Goal: Task Accomplishment & Management: Complete application form

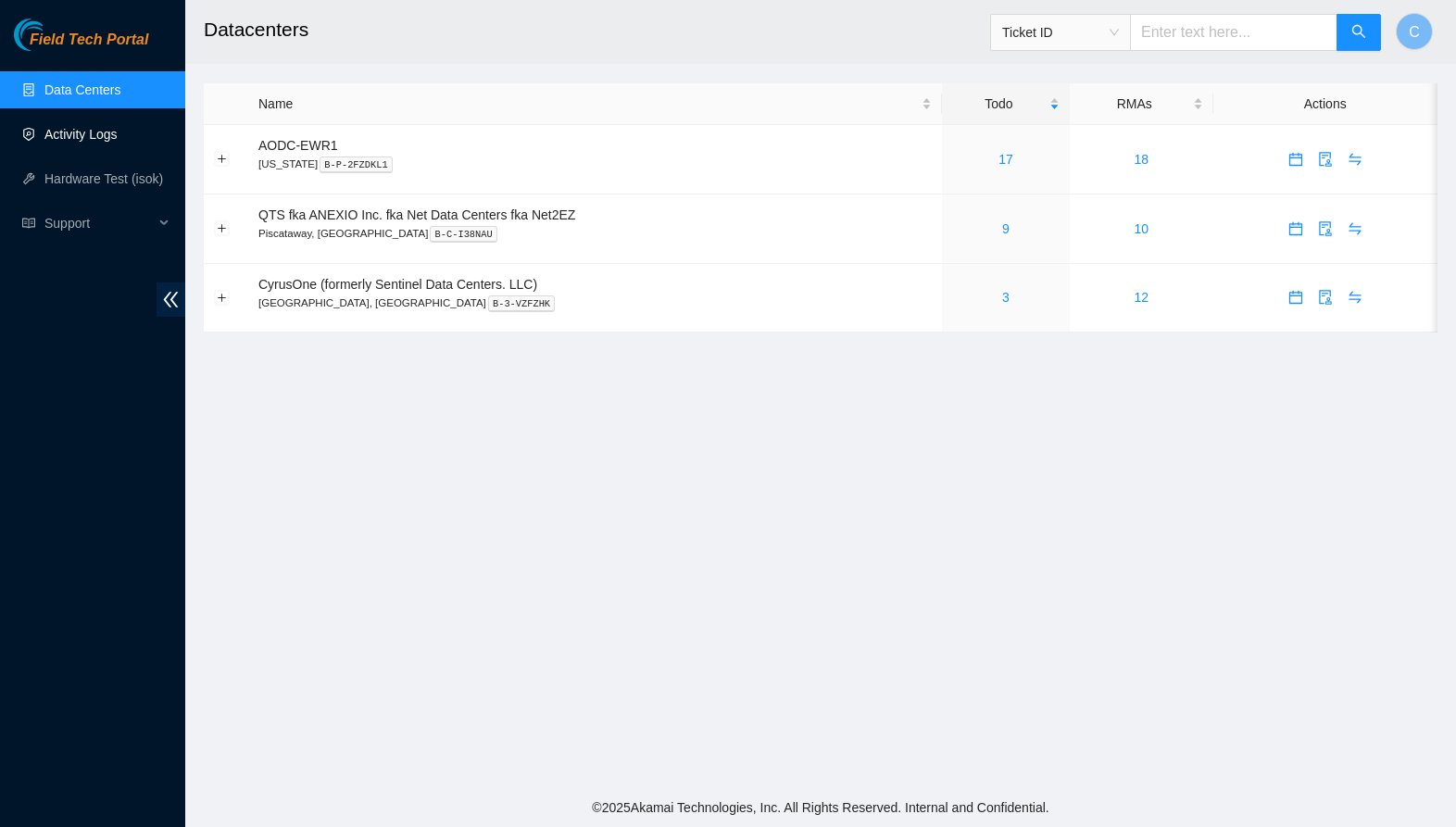
drag, startPoint x: 56, startPoint y: 131, endPoint x: 79, endPoint y: 130, distance: 23.0
click at [56, 131] on link "Activity Logs" at bounding box center [81, 133] width 73 height 14
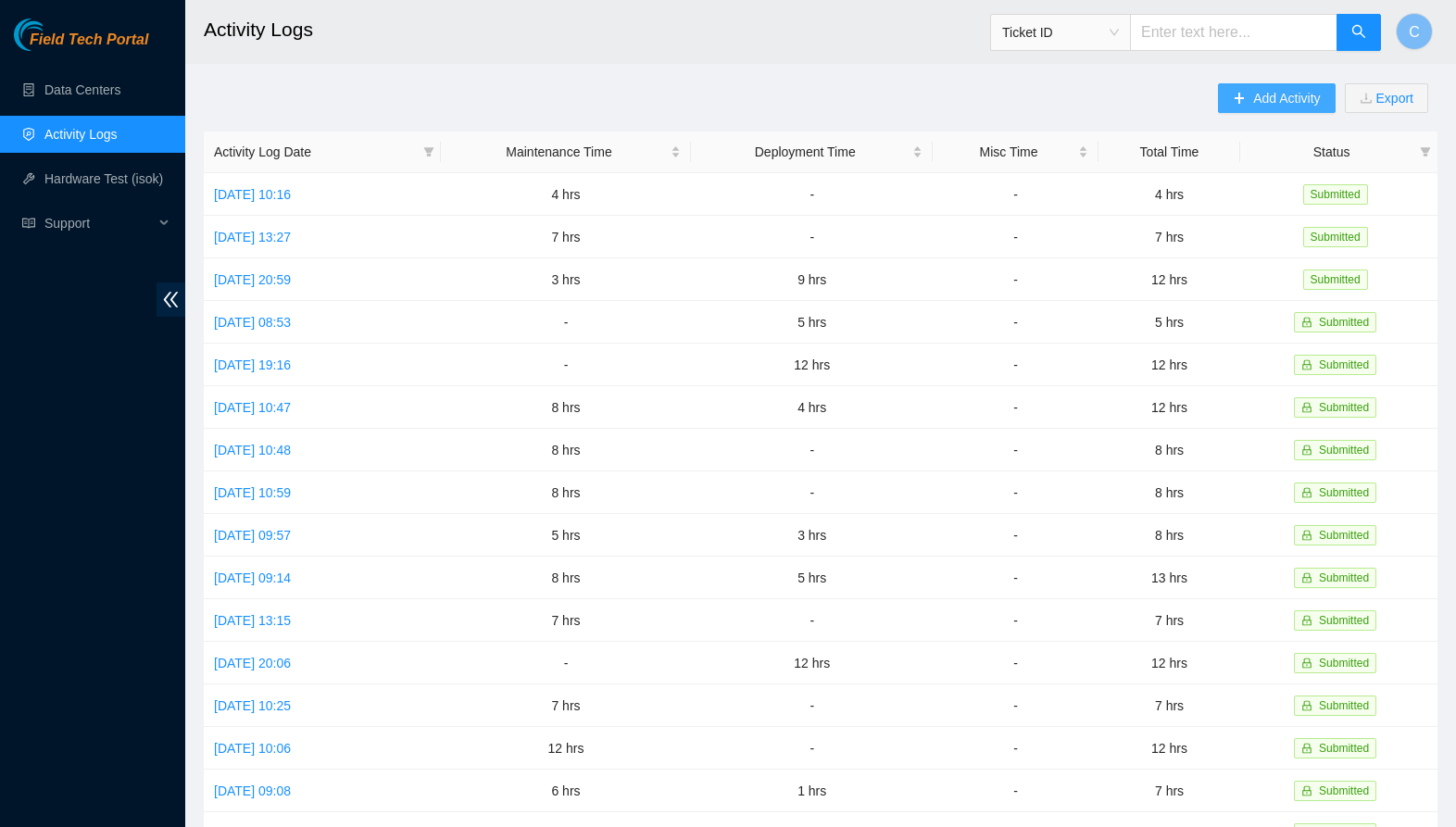
click at [1287, 100] on span "Add Activity" at bounding box center [1287, 98] width 67 height 20
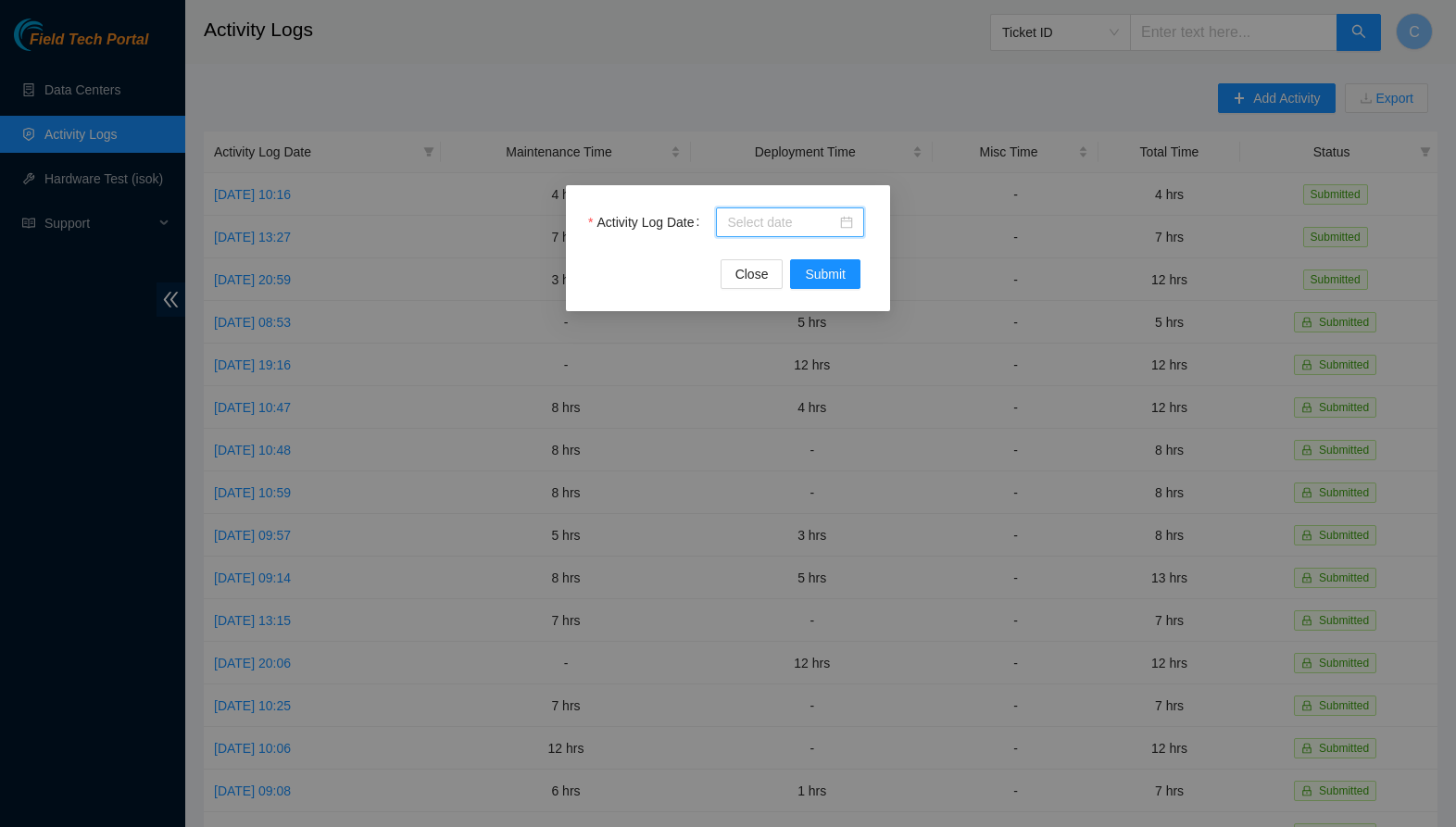
click at [823, 217] on input "Activity Log Date" at bounding box center [782, 221] width 109 height 20
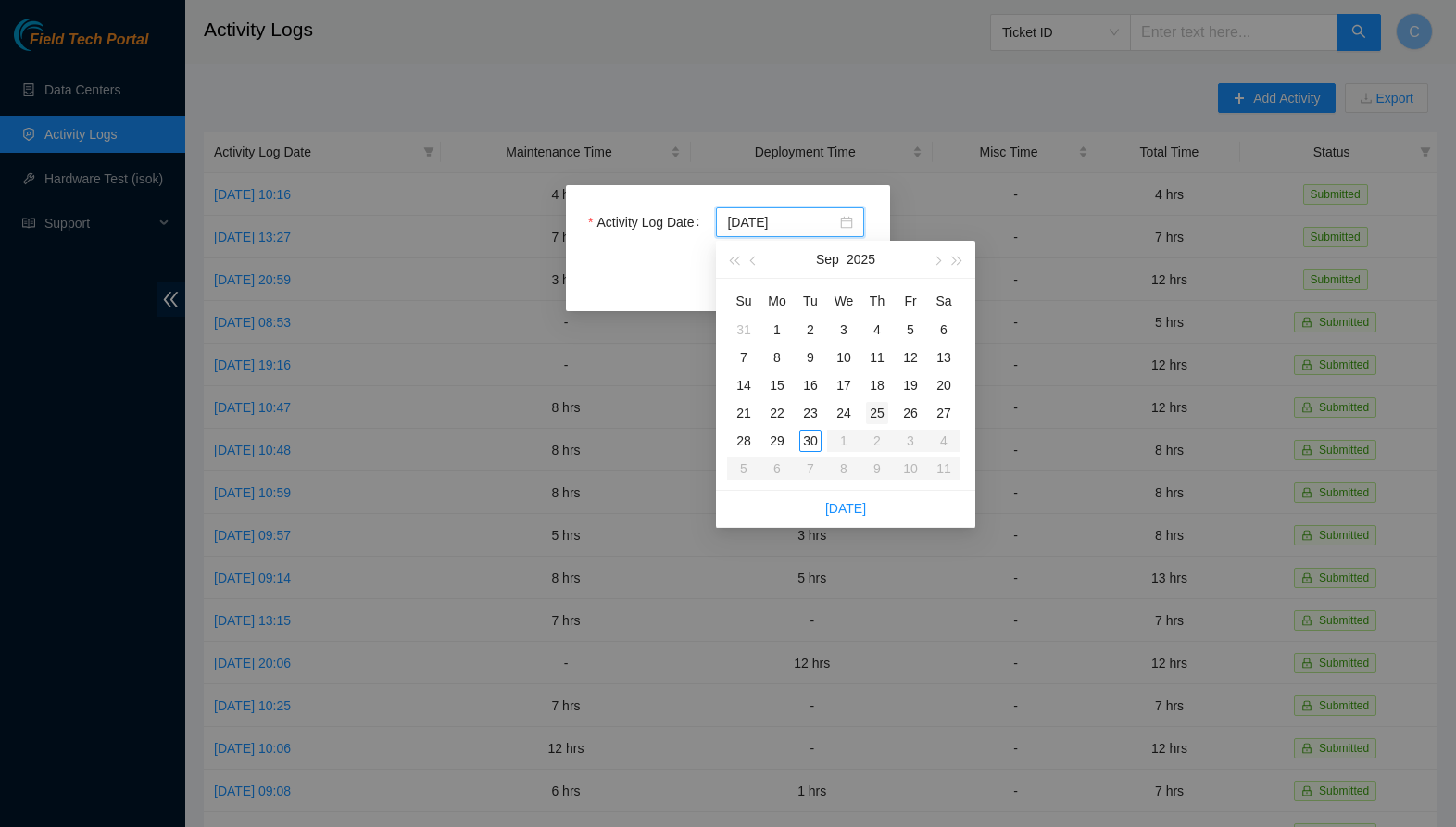
type input "[DATE]"
click at [816, 442] on div "30" at bounding box center [810, 440] width 22 height 22
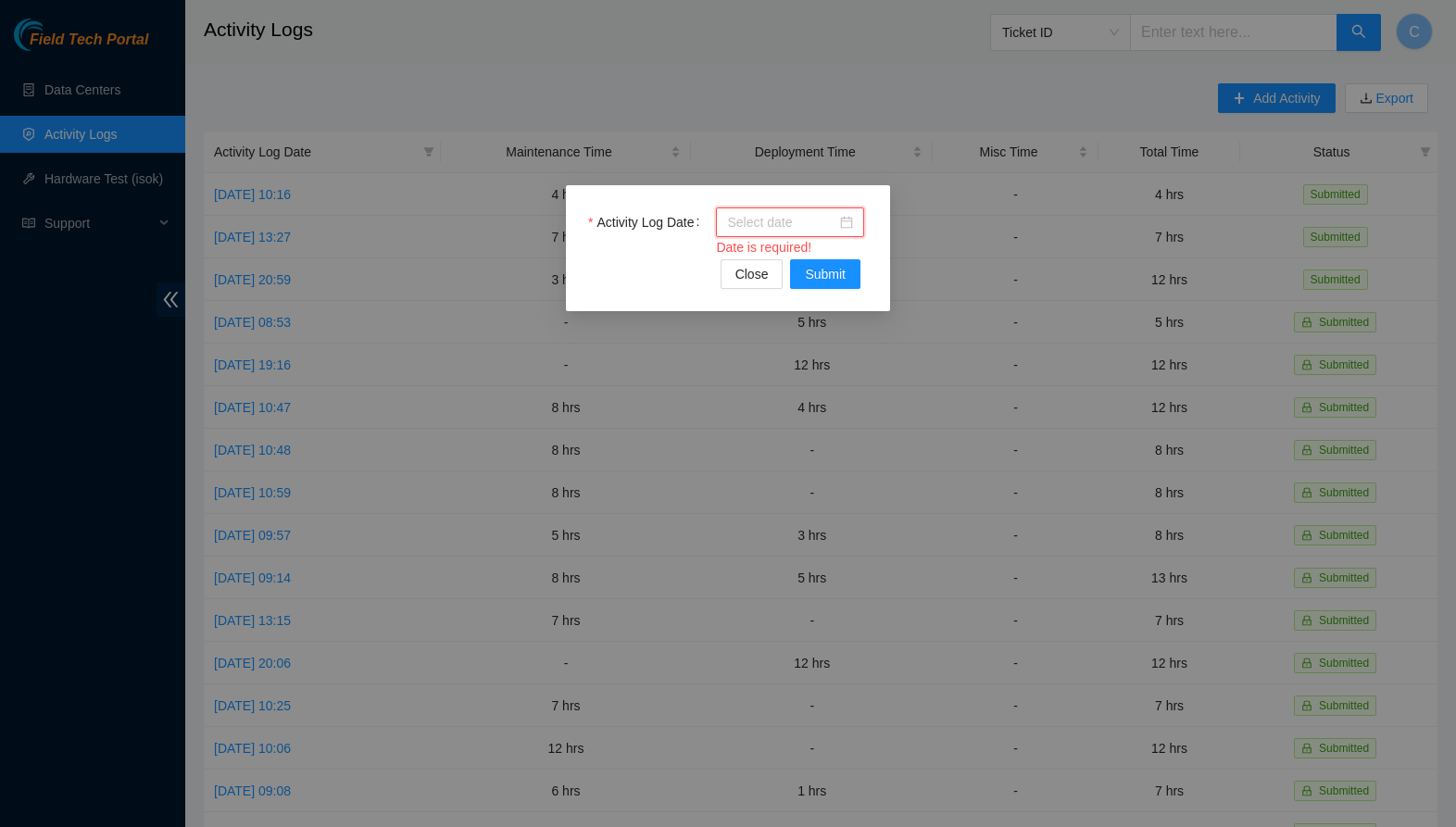
drag, startPoint x: 819, startPoint y: 228, endPoint x: 844, endPoint y: 229, distance: 25.0
click at [819, 228] on input "Activity Log Date" at bounding box center [782, 221] width 109 height 20
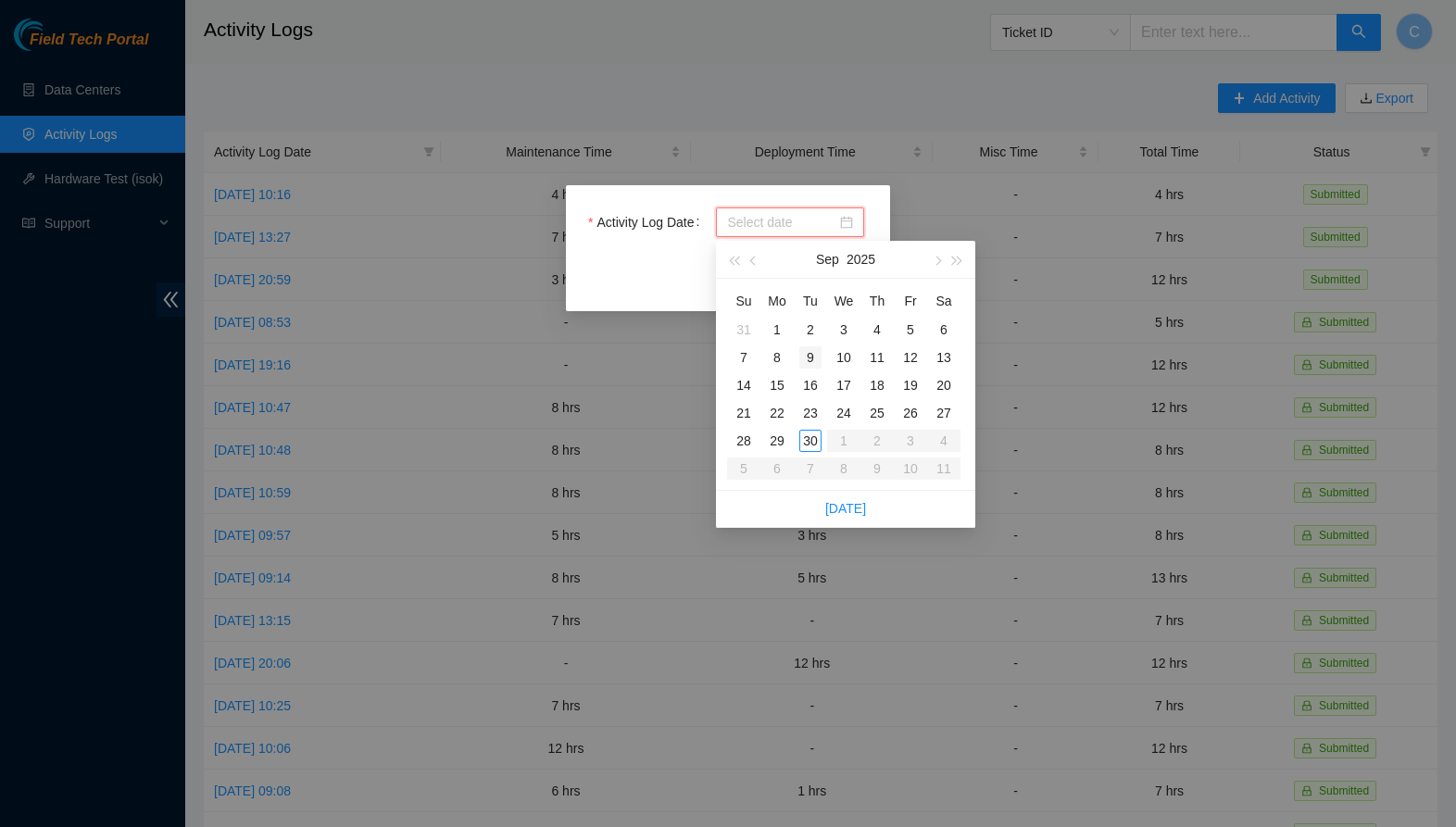
type input "2025-09-02"
type input "2025-09-09"
type input "2025-09-16"
type input "2025-09-23"
type input "2025-09-30"
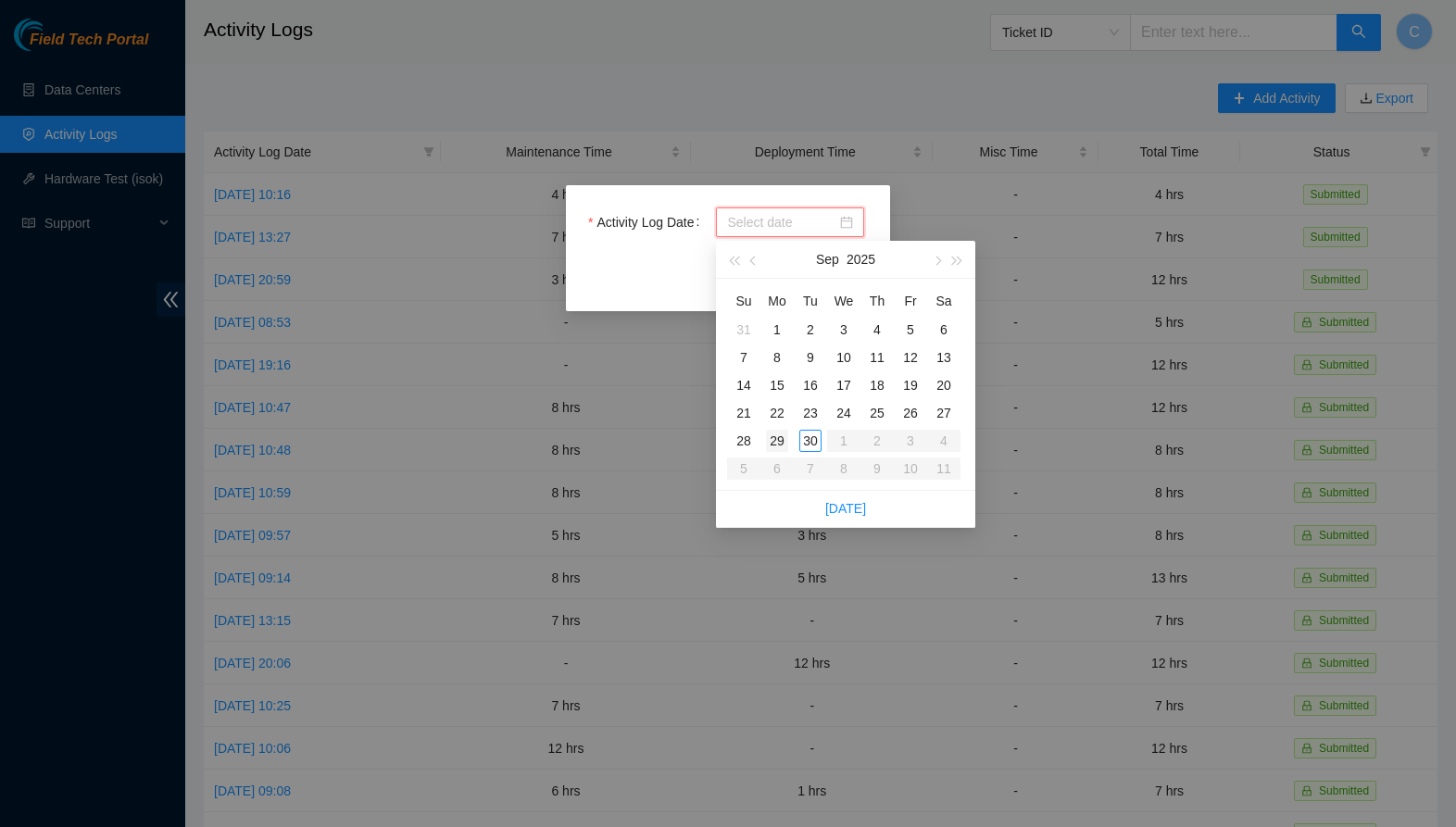
type input "2025-09-29"
click at [784, 439] on div "29" at bounding box center [776, 440] width 22 height 22
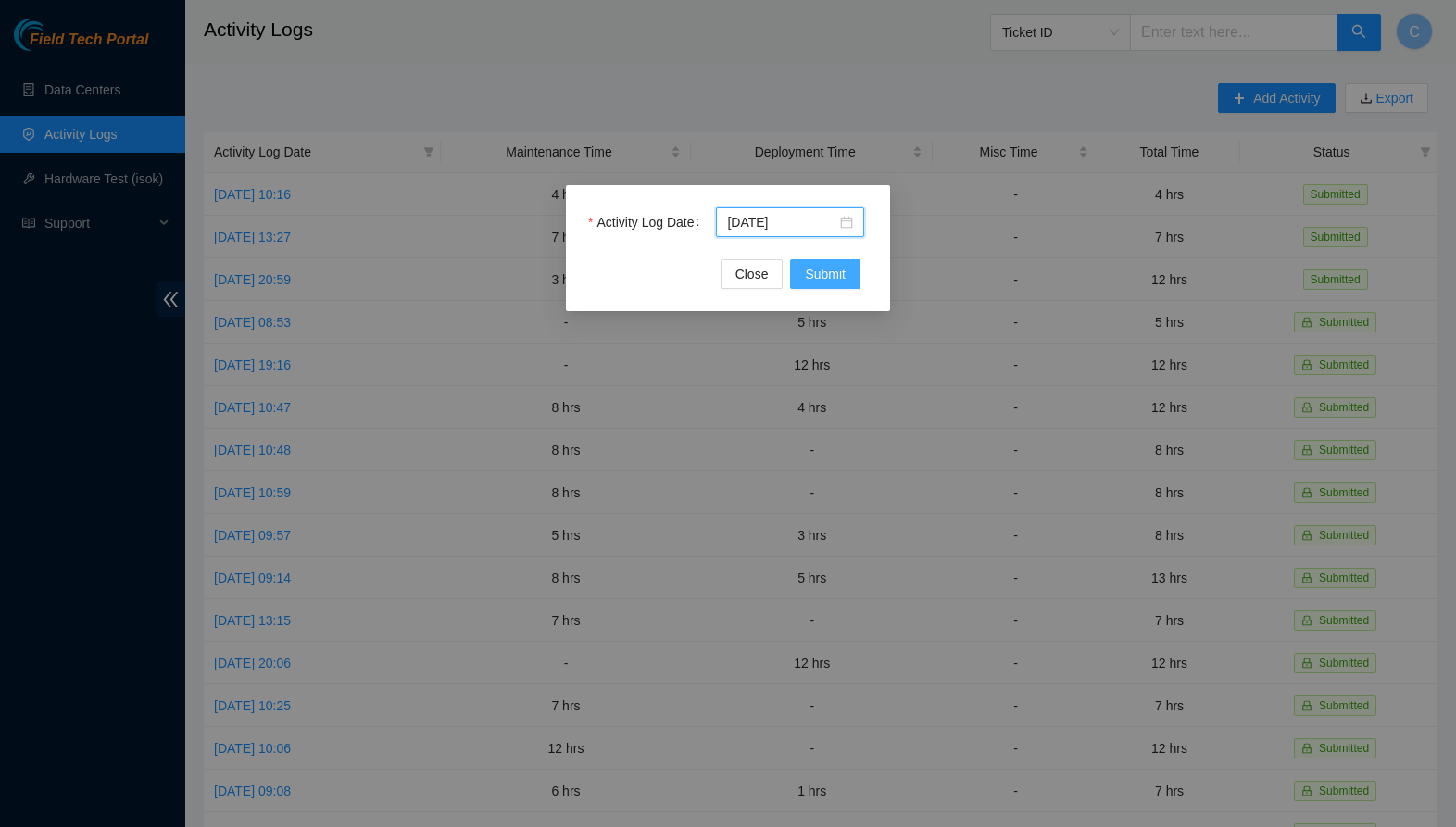
click at [815, 278] on span "Submit" at bounding box center [825, 273] width 41 height 20
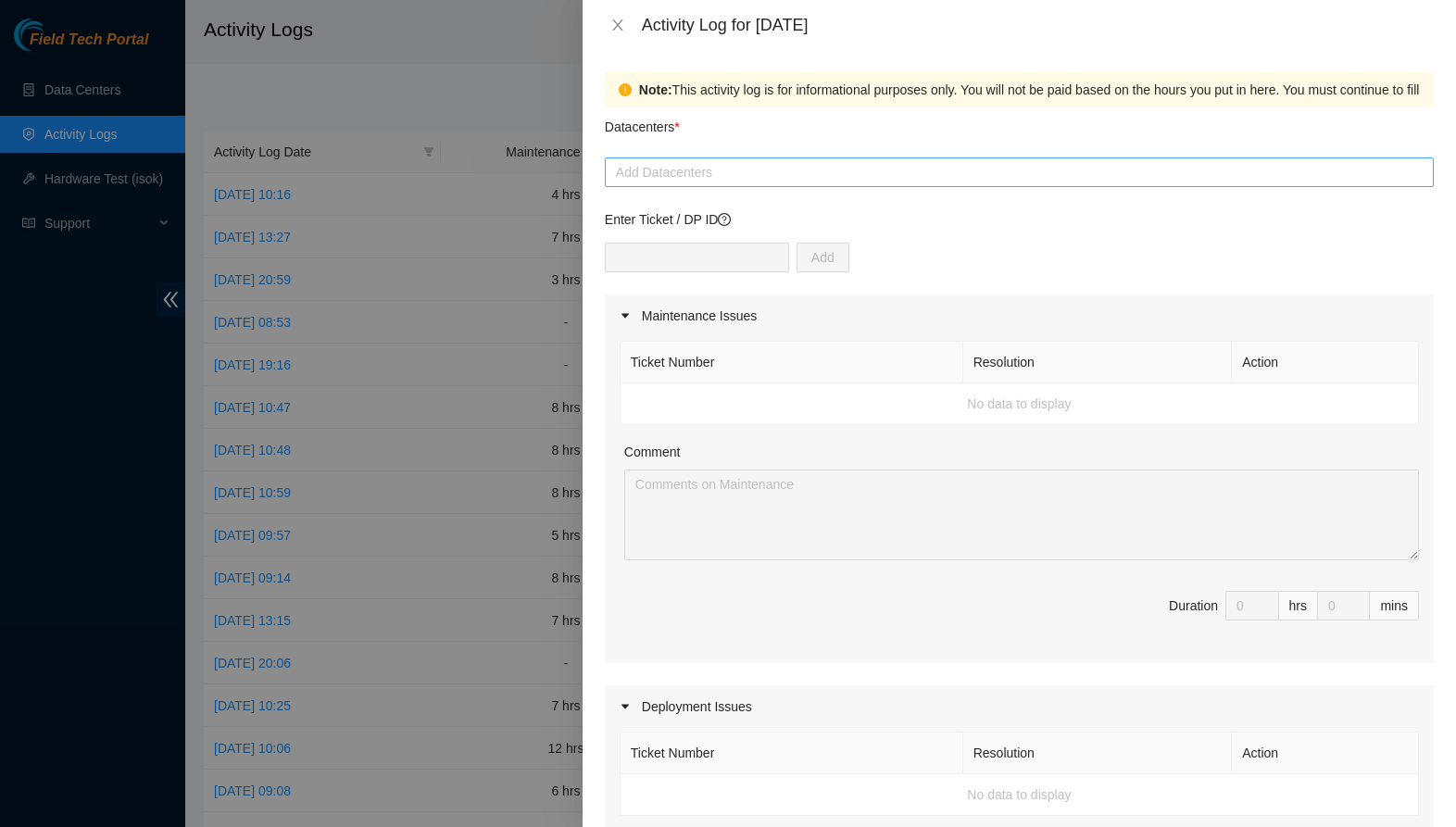
click at [728, 181] on div at bounding box center [1019, 172] width 820 height 22
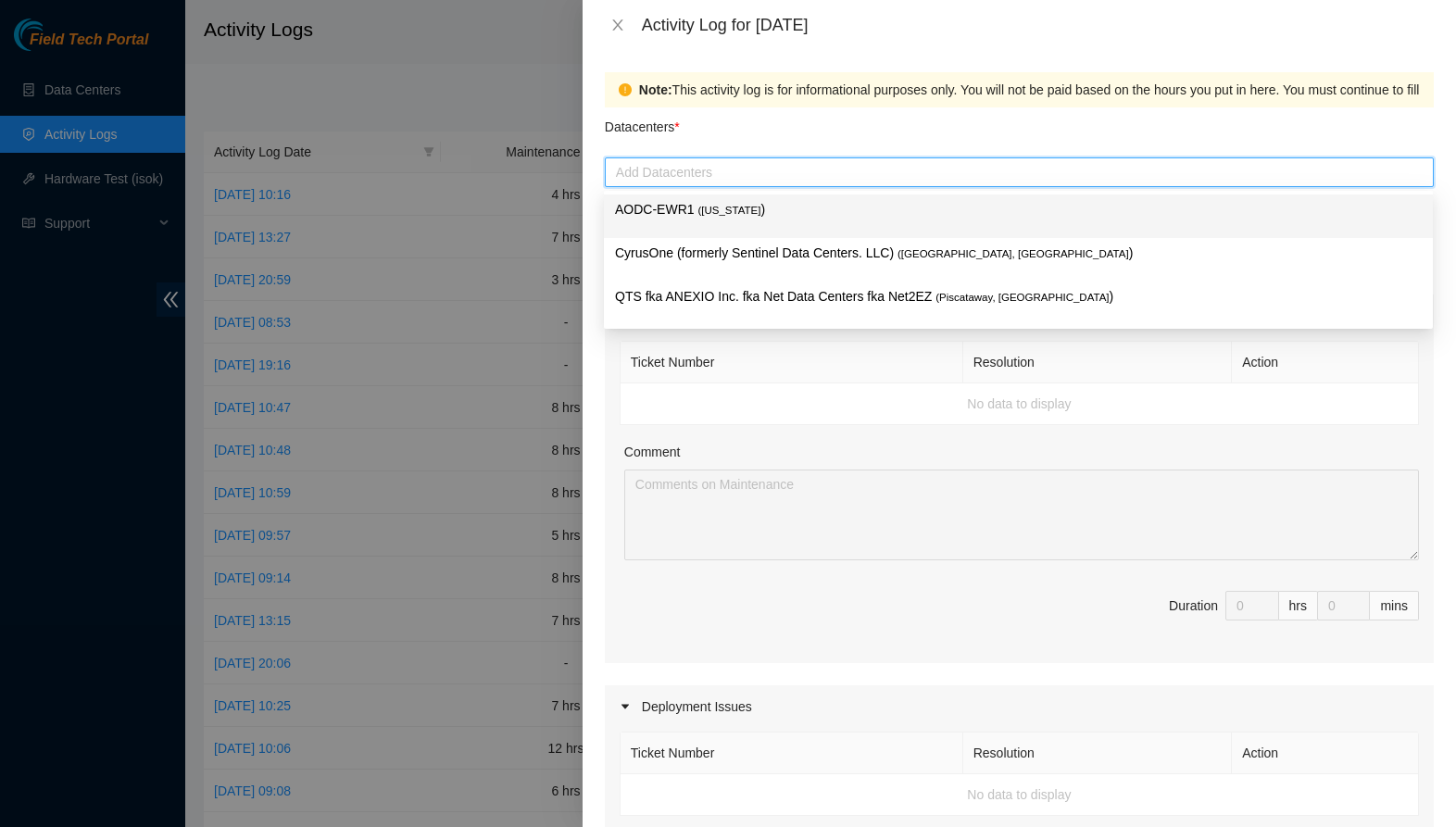
click at [751, 229] on div "AODC-EWR1 ( New Jersey )" at bounding box center [1019, 217] width 807 height 34
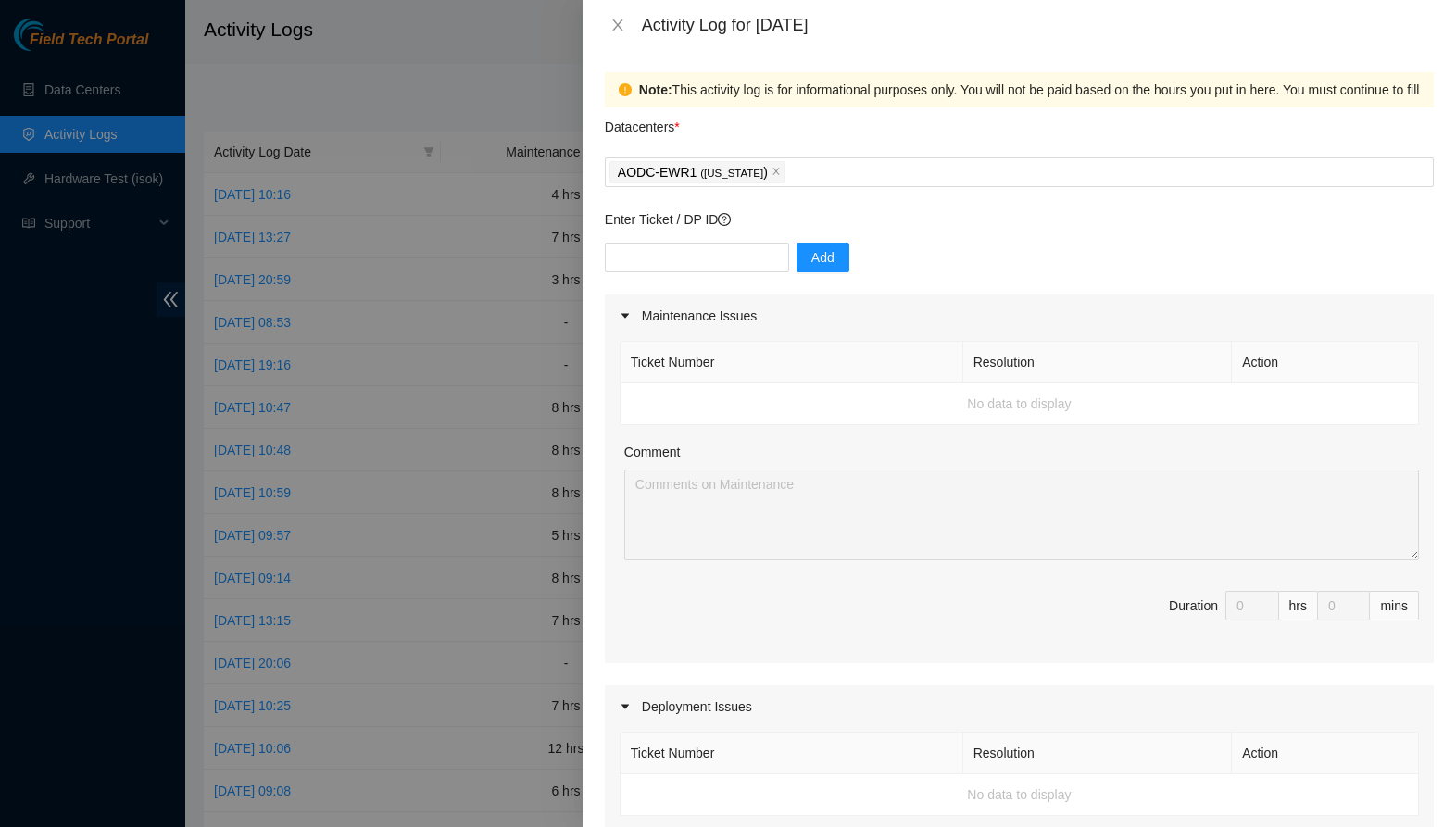
click at [786, 358] on th "Ticket Number" at bounding box center [793, 362] width 343 height 41
drag, startPoint x: 731, startPoint y: 270, endPoint x: 740, endPoint y: 269, distance: 9.1
click at [740, 269] on input "text" at bounding box center [697, 257] width 184 height 30
paste input "B-W-16CTI8R"
type input "B-W-16CTI8R"
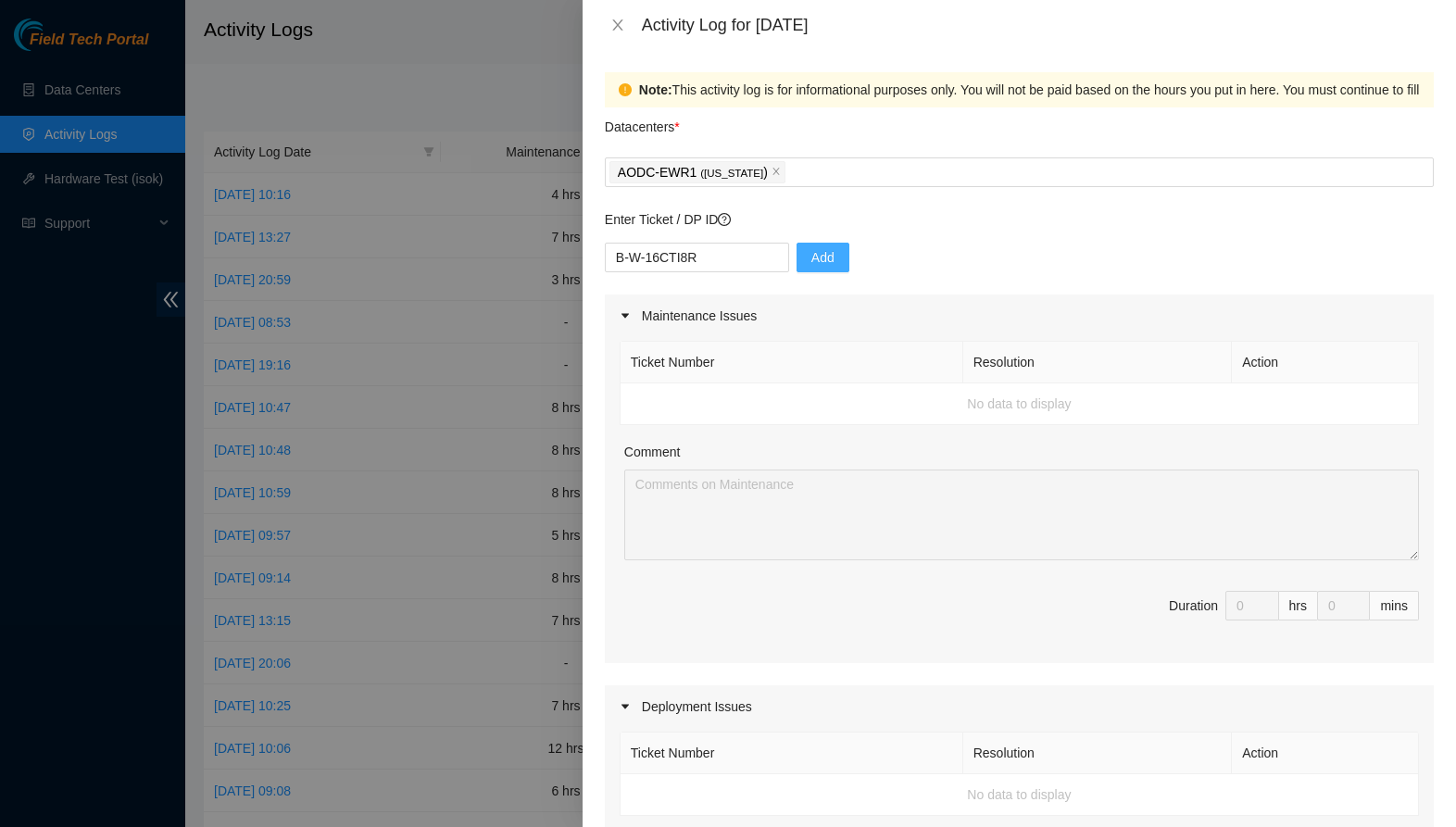
click at [834, 249] on span "Add" at bounding box center [823, 257] width 23 height 20
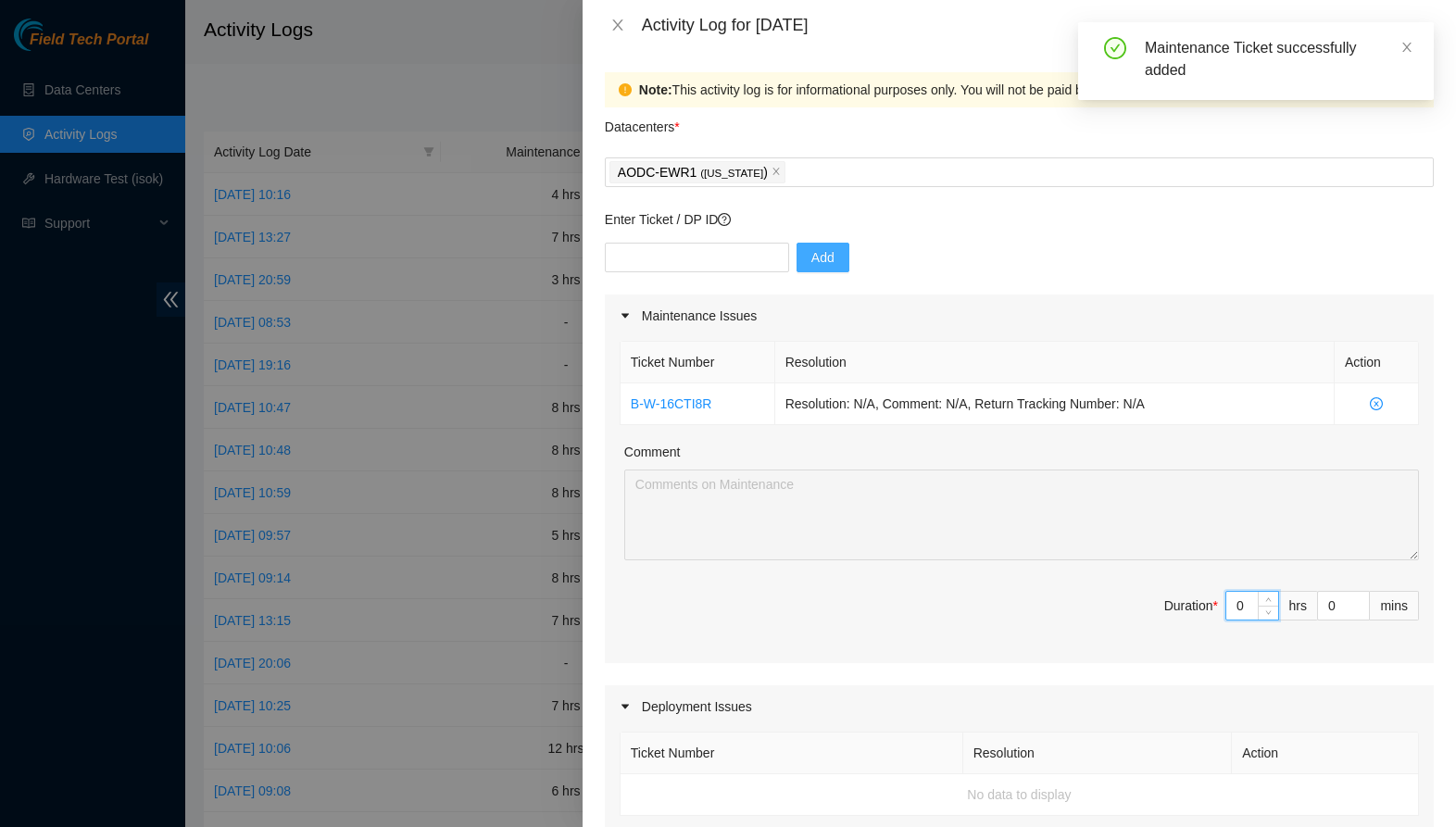
click at [1250, 608] on input "0" at bounding box center [1253, 606] width 52 height 28
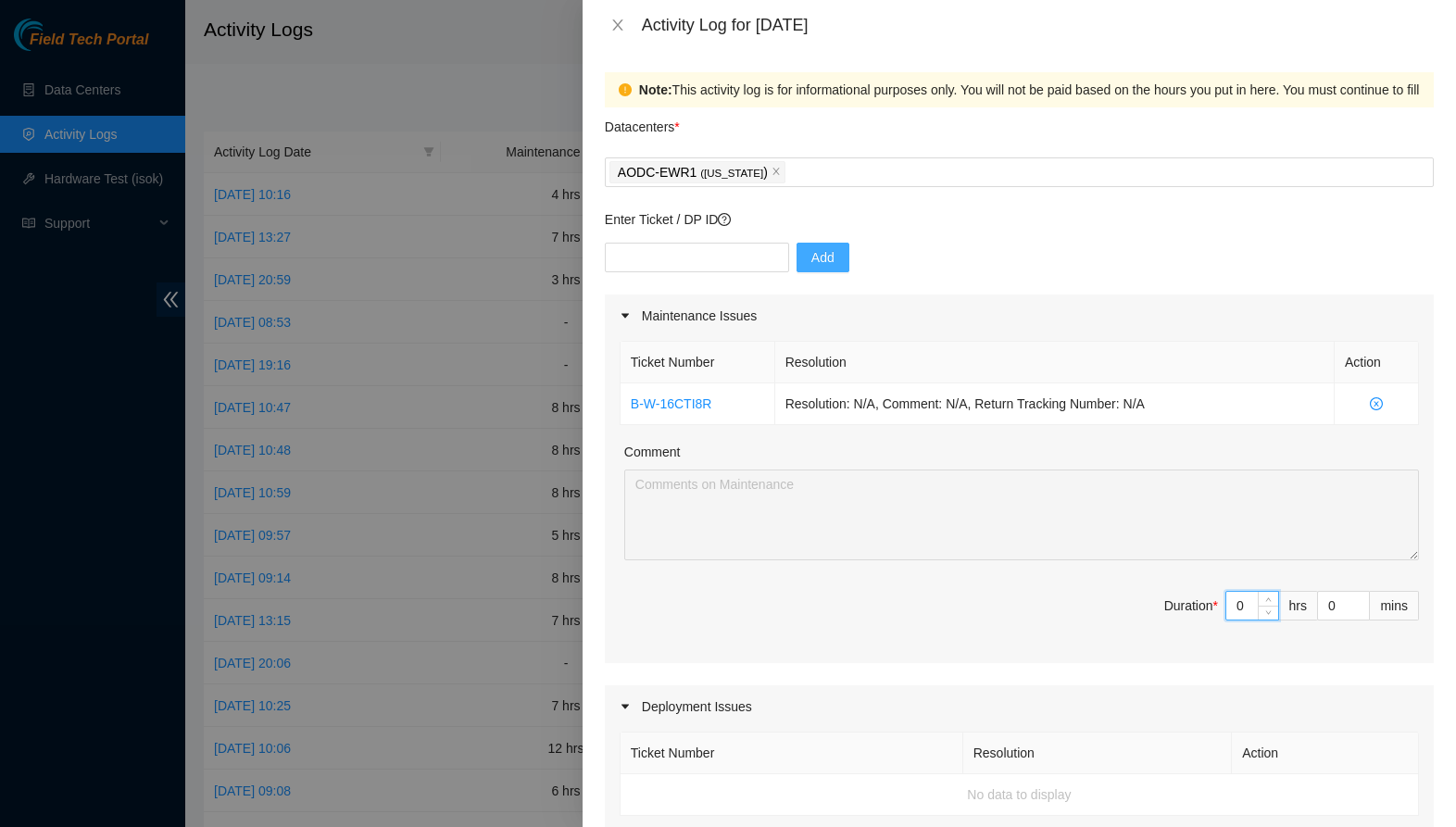
type input "7"
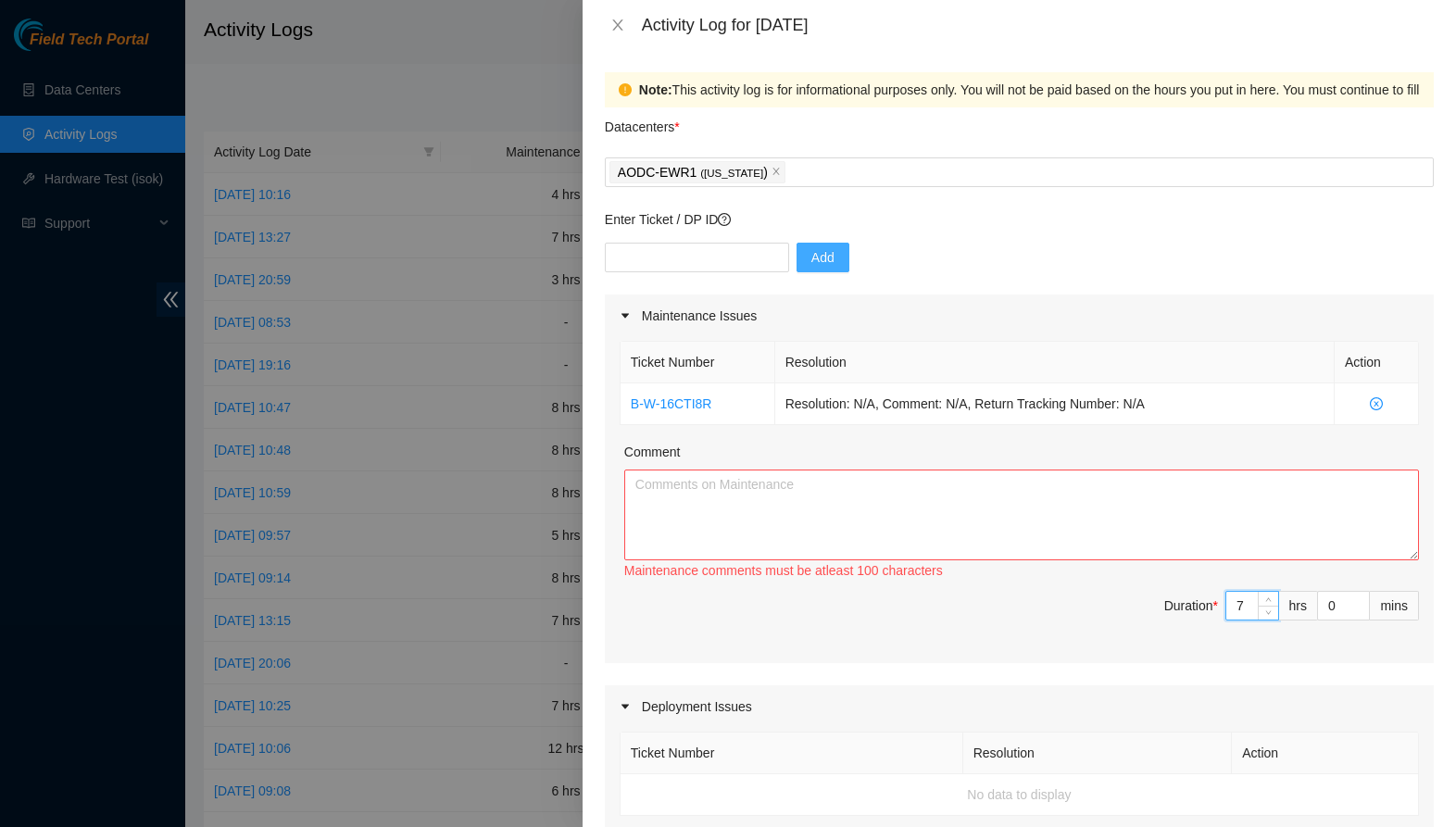
type input "7"
click at [1043, 521] on textarea "Comment" at bounding box center [1021, 515] width 795 height 91
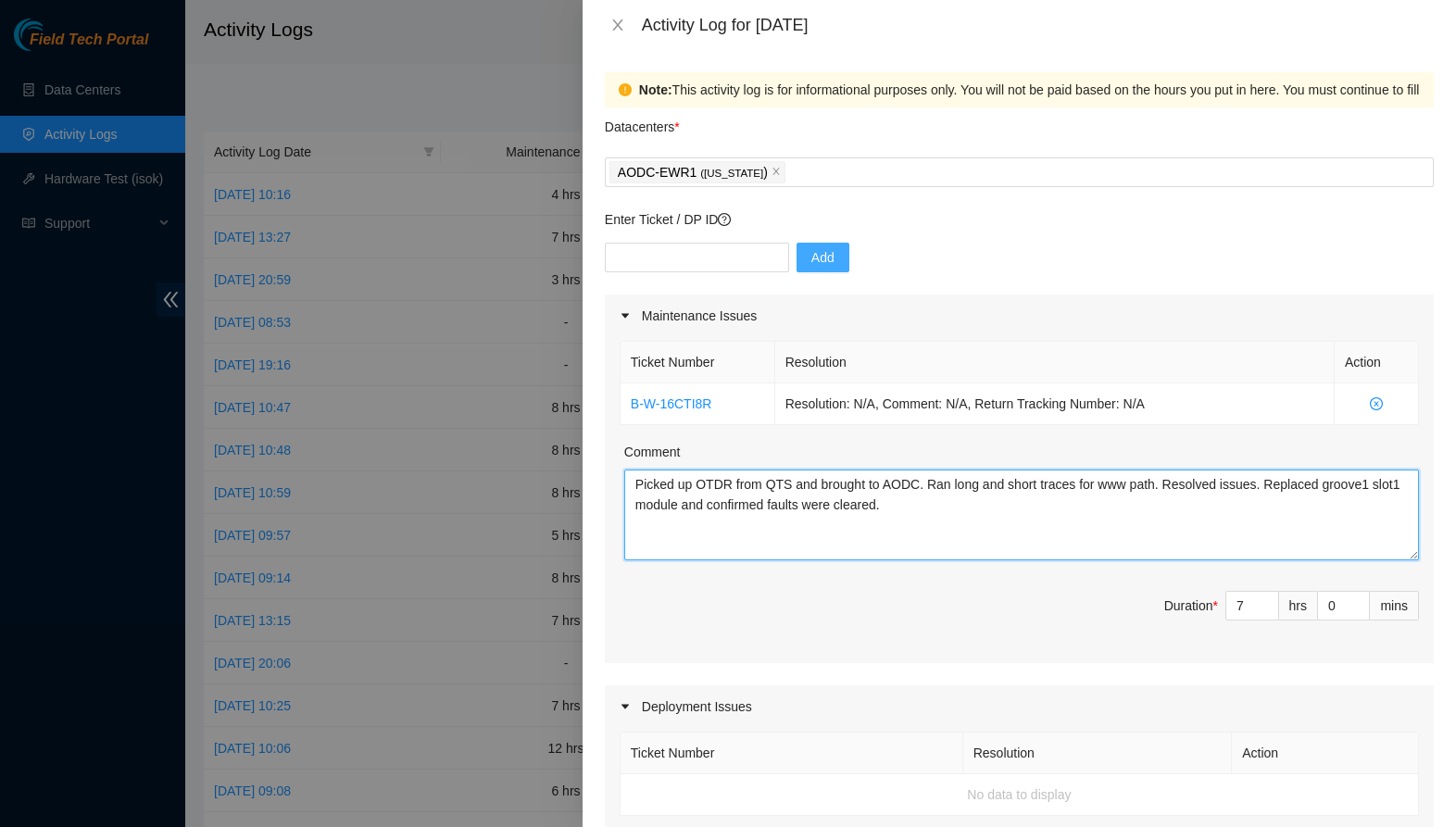
drag, startPoint x: 1180, startPoint y: 485, endPoint x: 1186, endPoint y: 494, distance: 10.8
click at [1180, 485] on textarea "Picked up OTDR from QTS and brought to AODC. Ran long and short traces for www …" at bounding box center [1021, 515] width 795 height 91
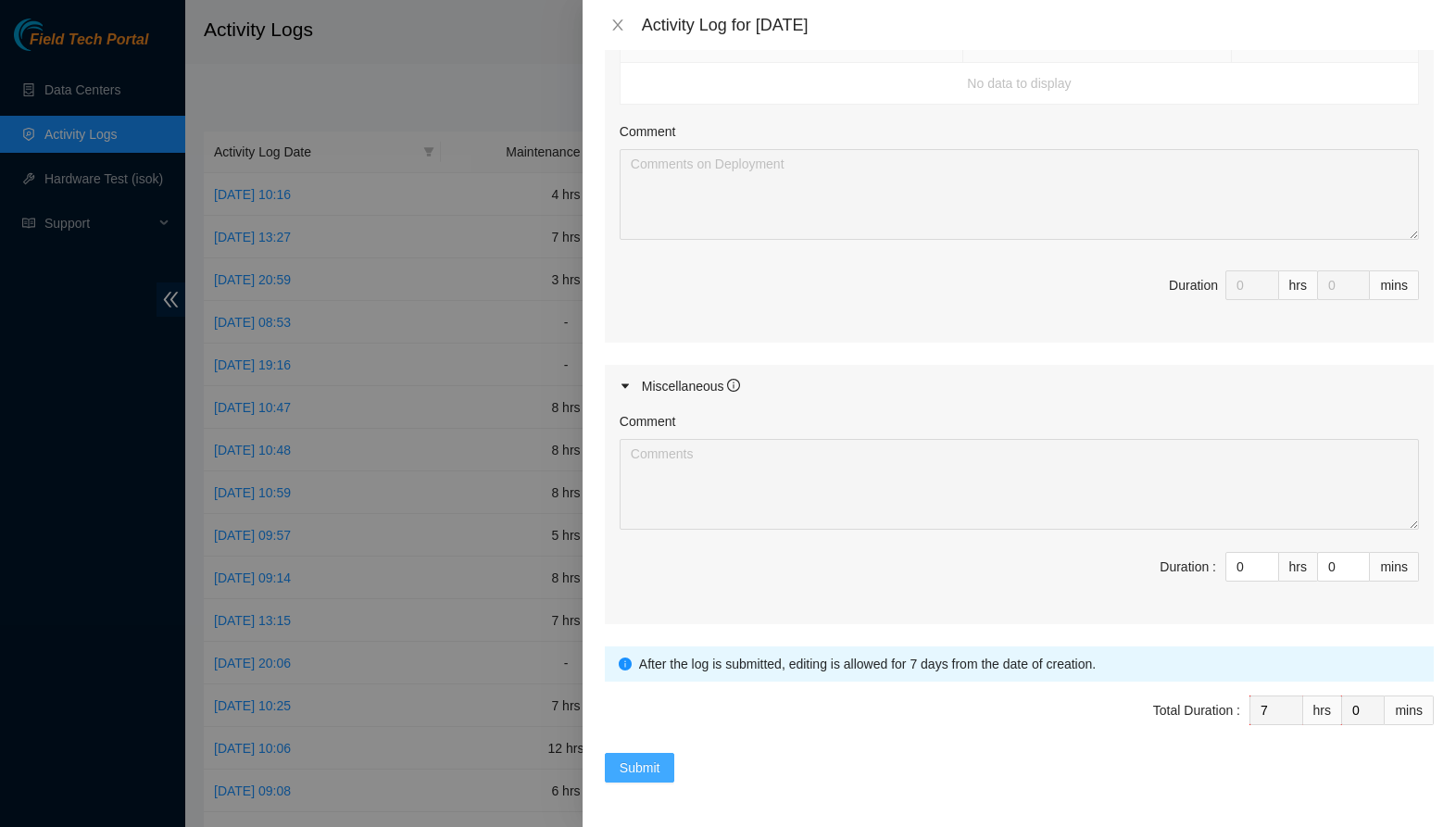
scroll to position [709, 0]
type textarea "Picked up OTDR from QTS and brought to AODC. Ran long and short traces for www …"
click at [635, 766] on span "Submit" at bounding box center [640, 770] width 41 height 20
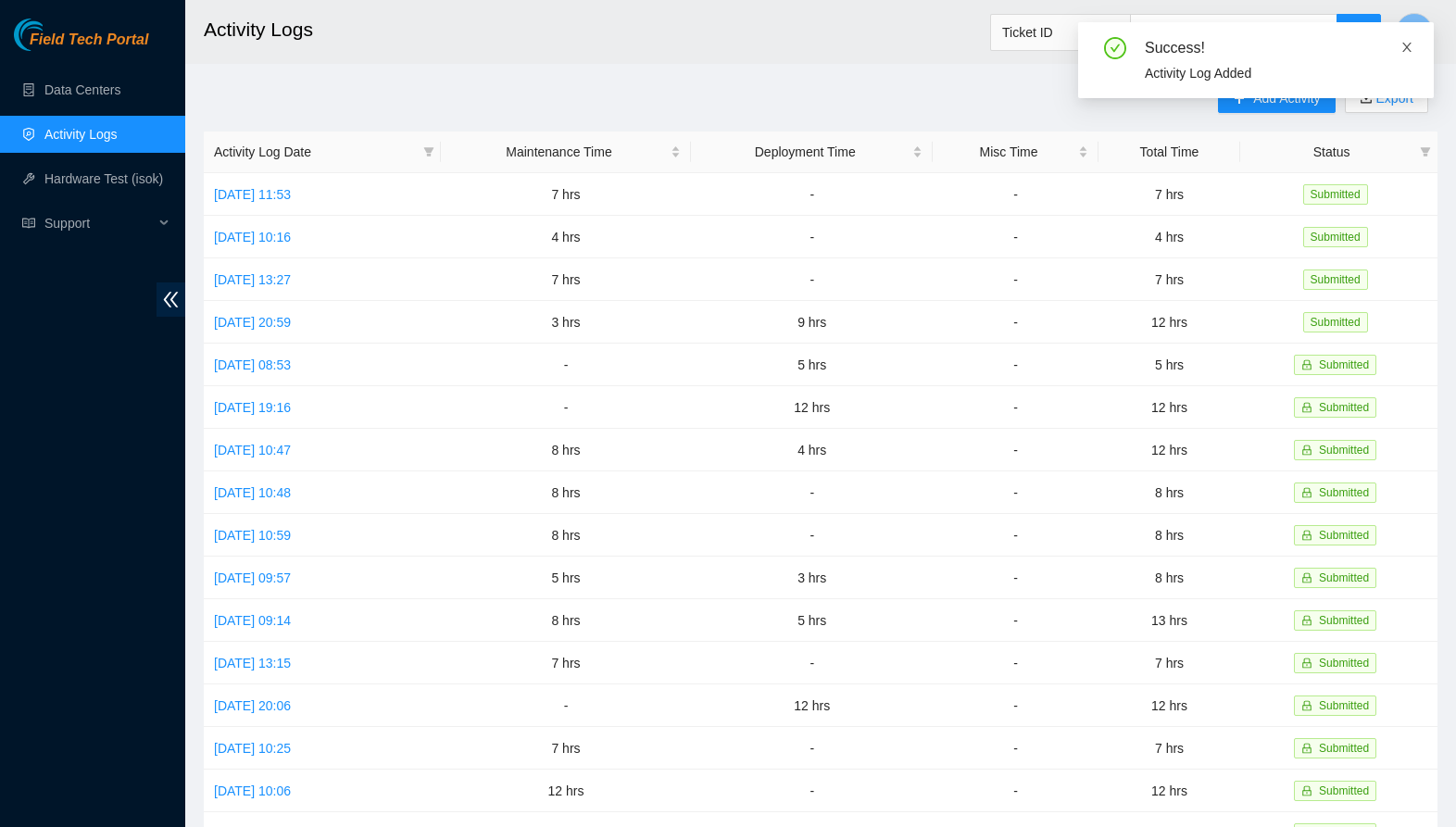
click at [1404, 44] on icon "close" at bounding box center [1407, 47] width 10 height 10
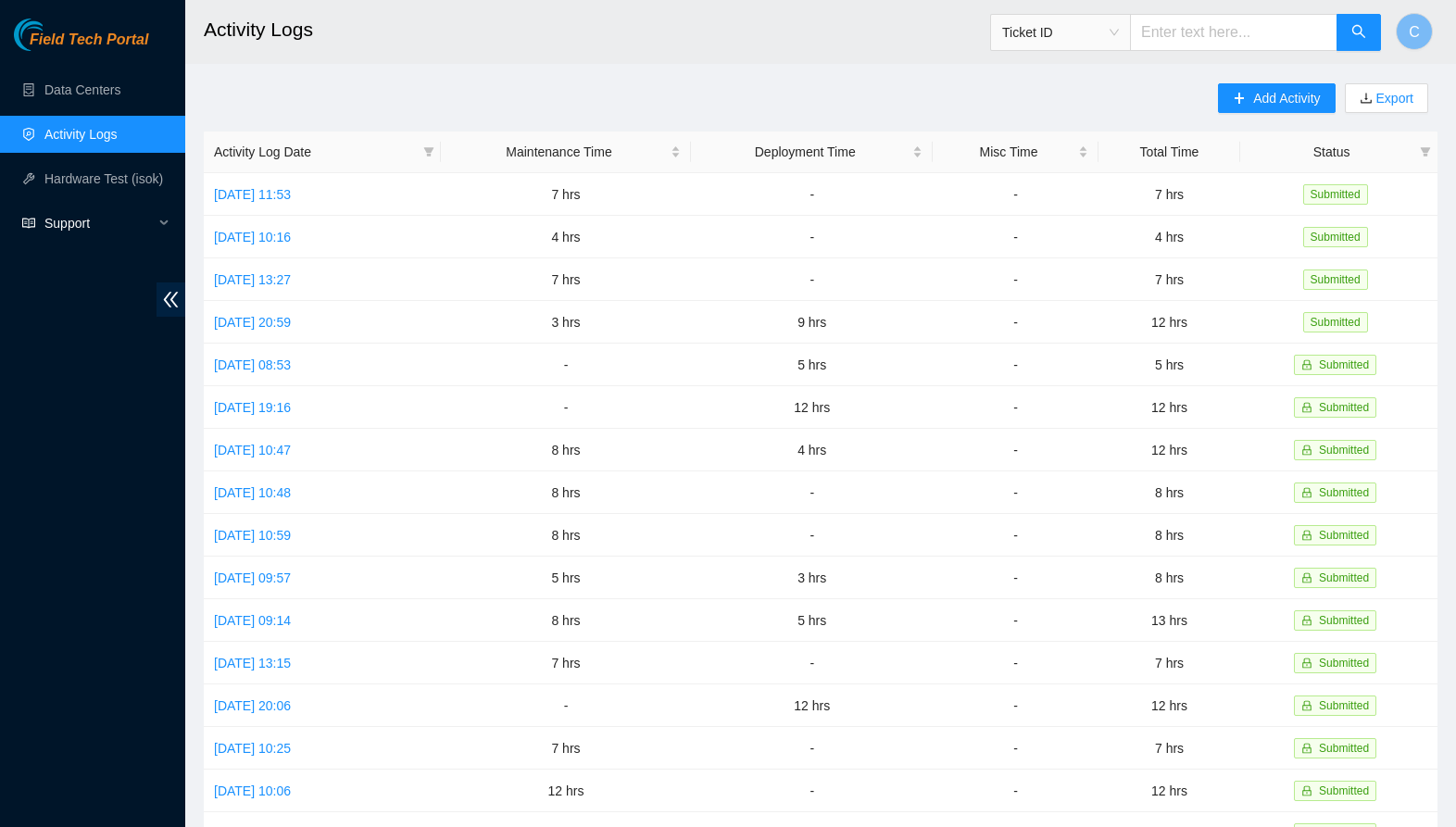
scroll to position [5, 0]
